Goal: Task Accomplishment & Management: Manage account settings

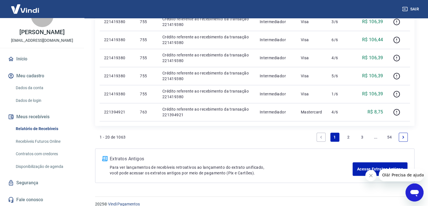
scroll to position [399, 0]
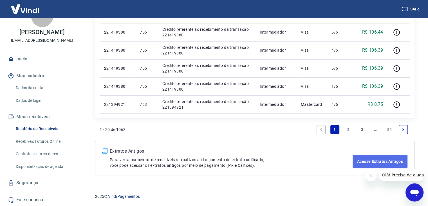
click at [367, 160] on link "Acesse Extratos Antigos" at bounding box center [380, 161] width 55 height 14
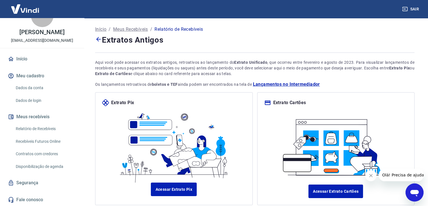
click at [125, 30] on p "Meus Recebíveis" at bounding box center [130, 29] width 35 height 7
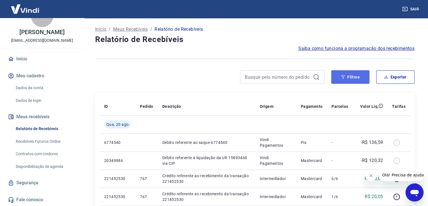
click at [356, 78] on button "Filtros" at bounding box center [350, 77] width 38 height 14
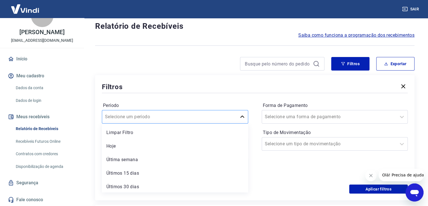
click at [240, 123] on div "option Limpar Filtro focused, 1 of 7. 7 results available. Use Up and Down to c…" at bounding box center [175, 117] width 146 height 14
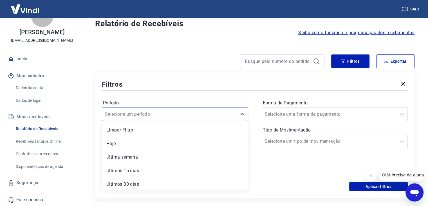
click at [180, 67] on div at bounding box center [210, 61] width 230 height 14
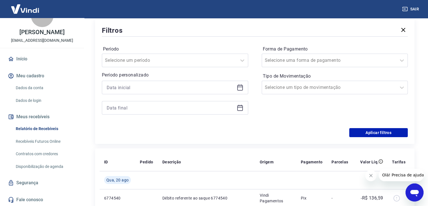
scroll to position [72, 0]
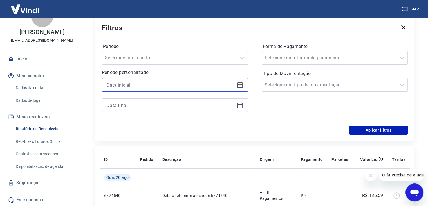
click at [207, 83] on input at bounding box center [171, 85] width 128 height 8
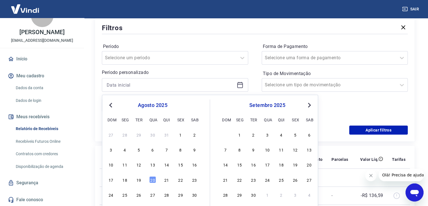
click at [108, 104] on button "Previous Month" at bounding box center [110, 105] width 7 height 7
click at [113, 134] on div "1" at bounding box center [111, 134] width 7 height 7
type input "[DATE]"
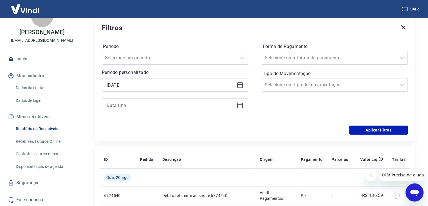
click at [154, 101] on div at bounding box center [175, 105] width 146 height 14
click at [153, 103] on input at bounding box center [171, 105] width 128 height 8
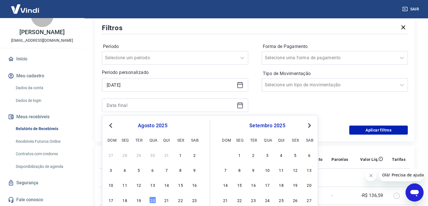
click at [109, 123] on button "Previous Month" at bounding box center [110, 125] width 7 height 7
click at [110, 123] on button "Previous Month" at bounding box center [110, 125] width 7 height 7
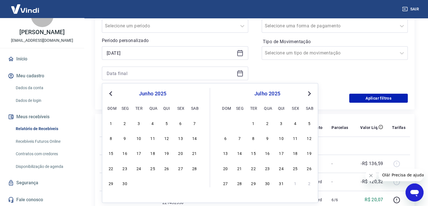
scroll to position [128, 0]
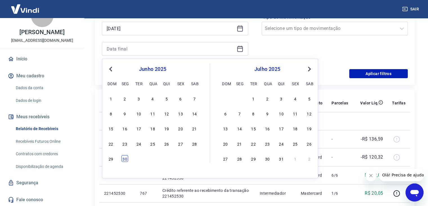
click at [125, 158] on div "30" at bounding box center [125, 158] width 7 height 7
type input "[DATE]"
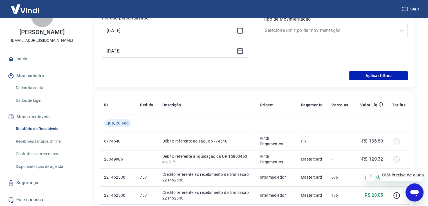
scroll to position [72, 0]
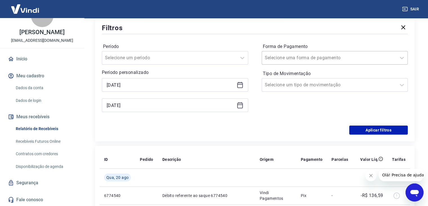
click at [365, 56] on div at bounding box center [329, 58] width 129 height 8
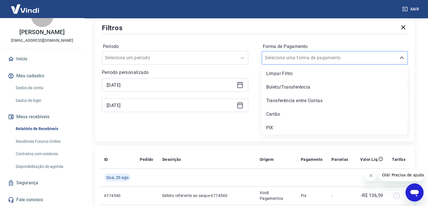
click at [364, 60] on div at bounding box center [329, 58] width 129 height 8
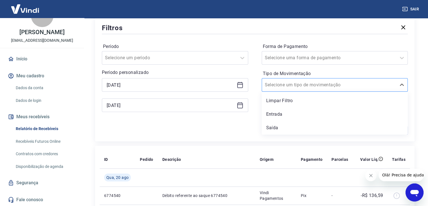
click at [366, 86] on div at bounding box center [329, 85] width 129 height 8
click at [366, 85] on div at bounding box center [329, 85] width 129 height 8
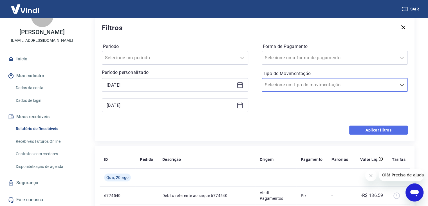
click at [375, 134] on button "Aplicar filtros" at bounding box center [379, 129] width 59 height 9
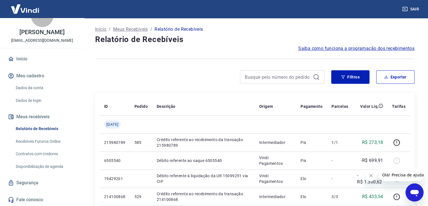
click at [385, 85] on div "Filtros Exportar" at bounding box center [255, 79] width 320 height 18
click at [384, 81] on button "Exportar" at bounding box center [396, 77] width 38 height 14
type input "[DATE]"
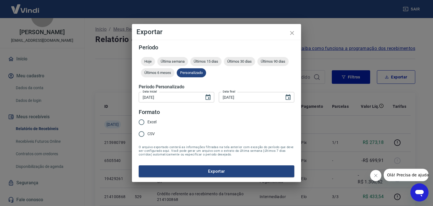
click at [148, 124] on span "Excel" at bounding box center [151, 122] width 9 height 6
click at [147, 124] on input "Excel" at bounding box center [141, 122] width 12 height 12
radio input "true"
click at [228, 169] on button "Exportar" at bounding box center [216, 171] width 155 height 12
